Goal: Task Accomplishment & Management: Use online tool/utility

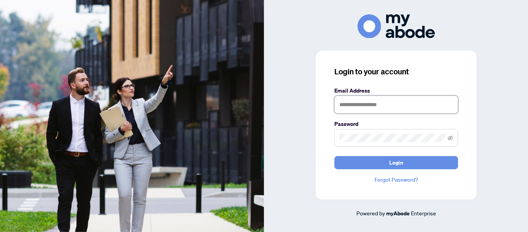
click at [383, 101] on input "text" at bounding box center [397, 105] width 124 height 18
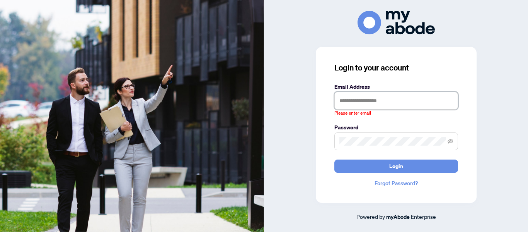
type input "**********"
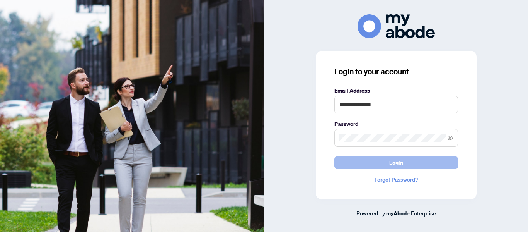
click at [399, 161] on span "Login" at bounding box center [396, 162] width 14 height 12
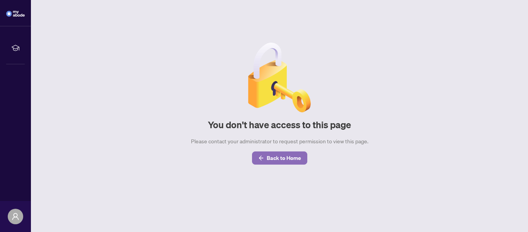
click at [275, 154] on span "Back to Home" at bounding box center [284, 158] width 34 height 12
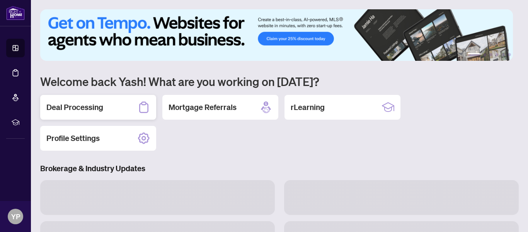
click at [86, 104] on h2 "Deal Processing" at bounding box center [74, 107] width 57 height 11
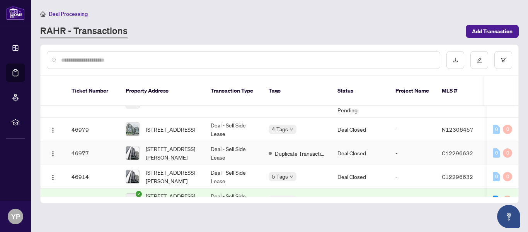
scroll to position [63, 0]
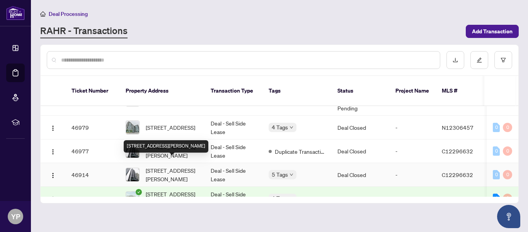
click at [174, 166] on span "[STREET_ADDRESS][PERSON_NAME]" at bounding box center [172, 174] width 53 height 17
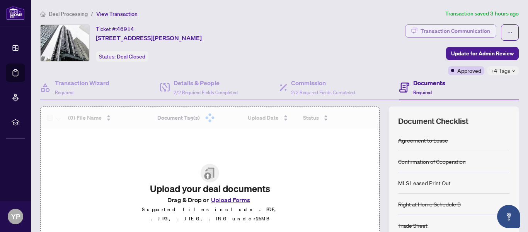
click at [450, 29] on div "Transaction Communication" at bounding box center [456, 31] width 70 height 12
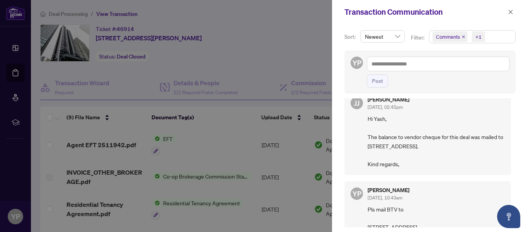
scroll to position [13, 0]
click at [267, 46] on div at bounding box center [264, 116] width 528 height 232
click at [511, 9] on span "button" at bounding box center [510, 12] width 5 height 12
